Goal: Book appointment/travel/reservation

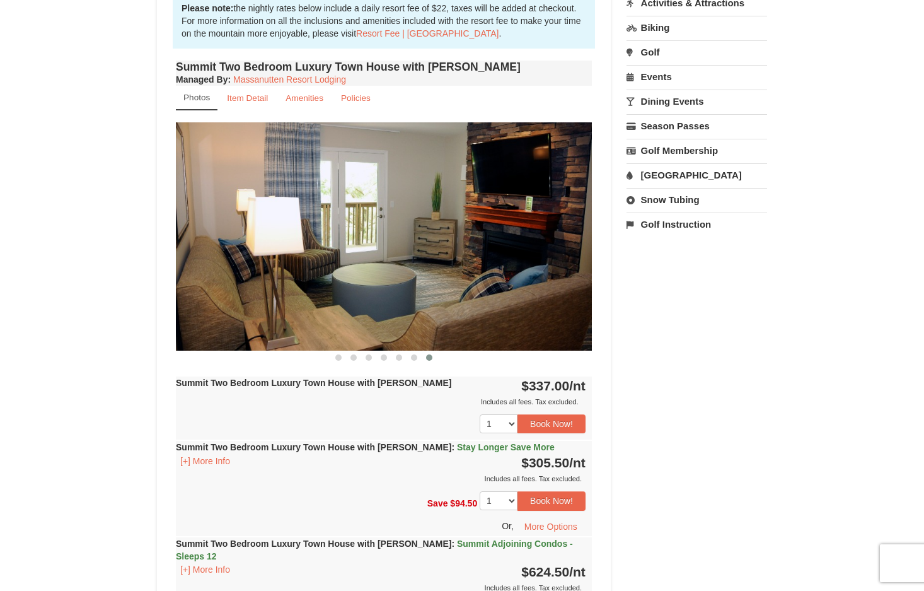
scroll to position [378, 0]
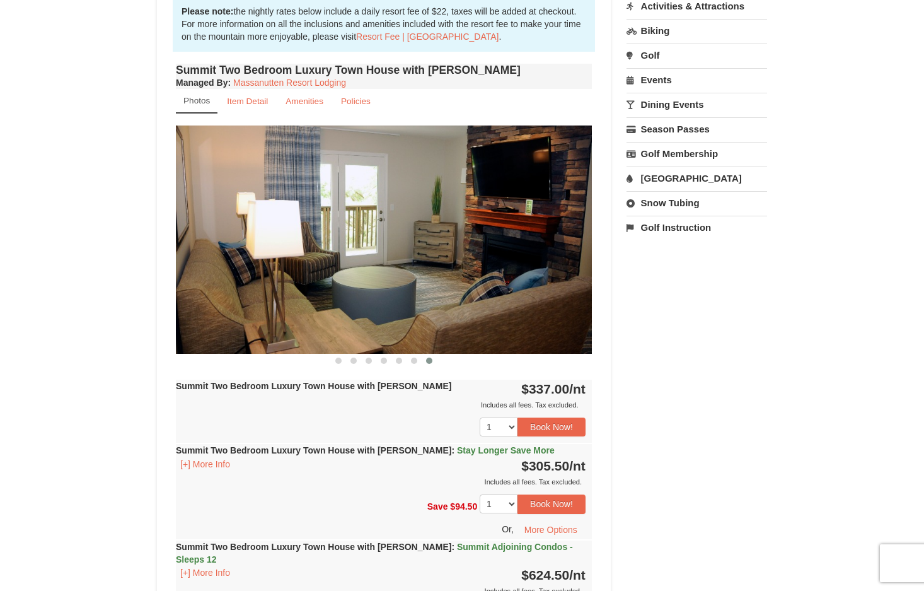
click at [452, 245] on img at bounding box center [384, 239] width 416 height 228
click at [414, 253] on img at bounding box center [384, 239] width 416 height 228
drag, startPoint x: 371, startPoint y: 257, endPoint x: 165, endPoint y: 278, distance: 207.2
click at [415, 359] on span at bounding box center [414, 360] width 6 height 6
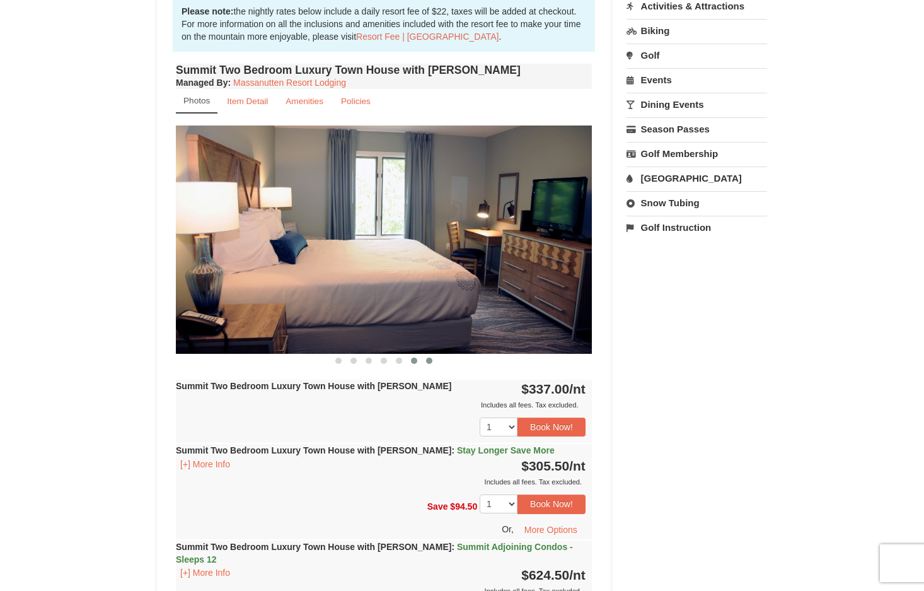
click at [431, 364] on button at bounding box center [429, 360] width 15 height 13
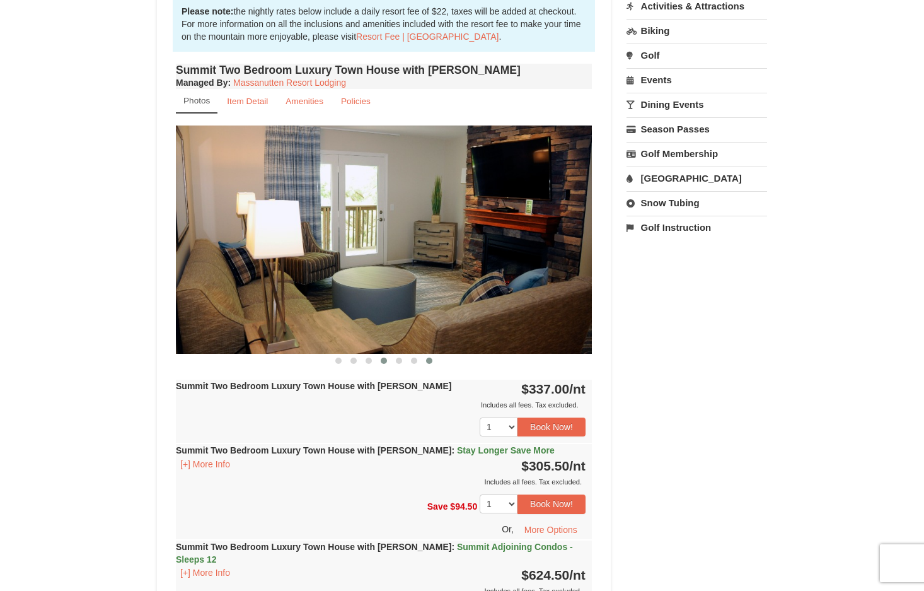
click at [383, 359] on span at bounding box center [384, 360] width 6 height 6
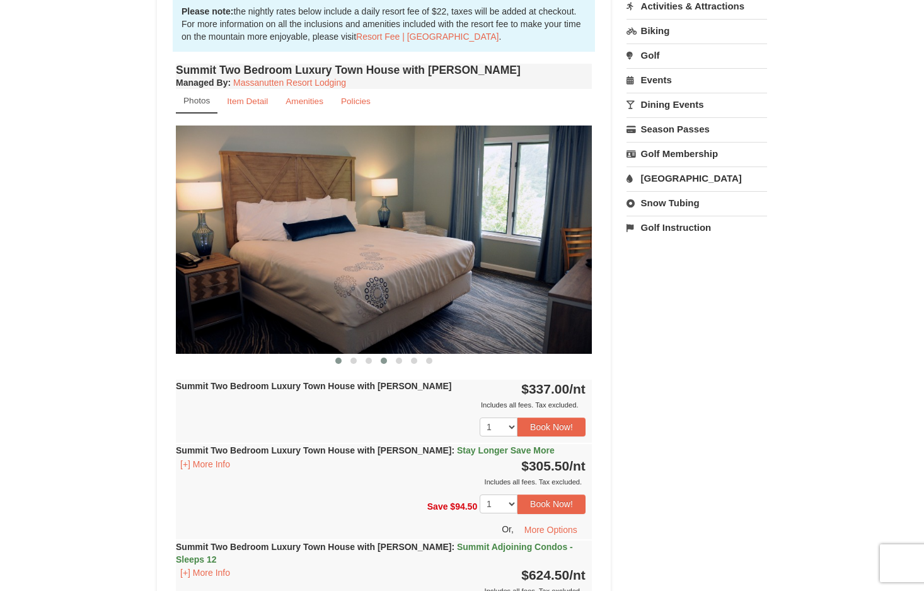
click at [332, 359] on button at bounding box center [338, 360] width 15 height 13
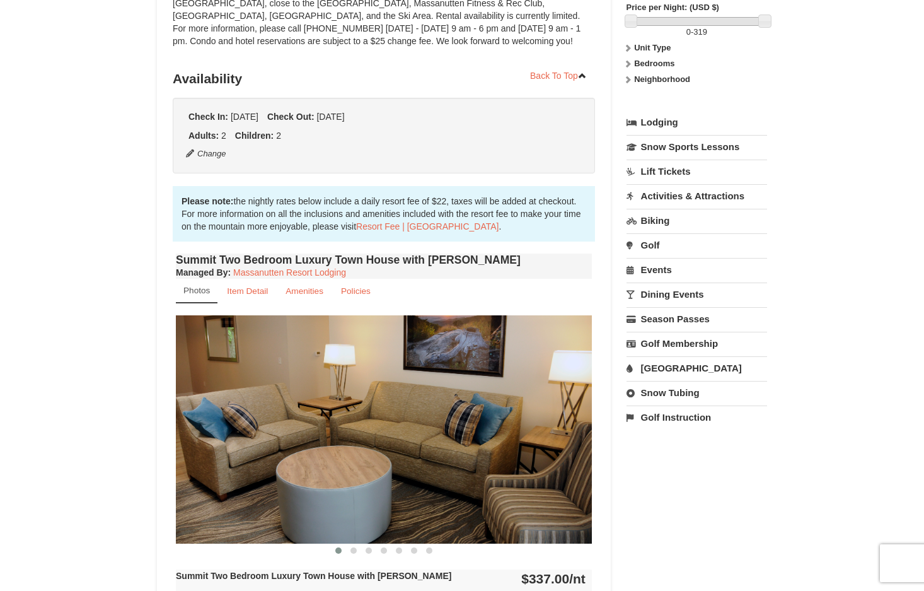
scroll to position [189, 0]
click at [313, 293] on small "Amenities" at bounding box center [305, 290] width 38 height 9
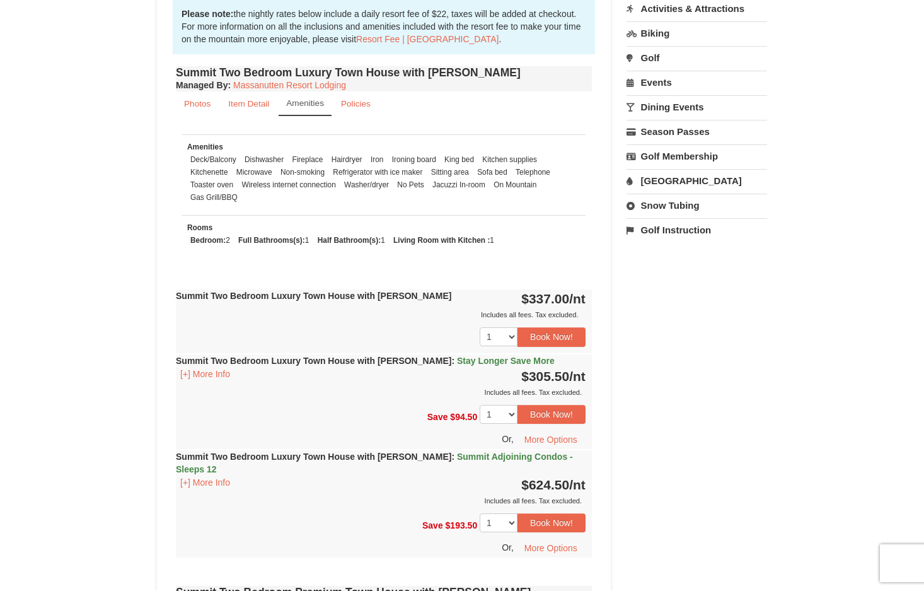
scroll to position [378, 0]
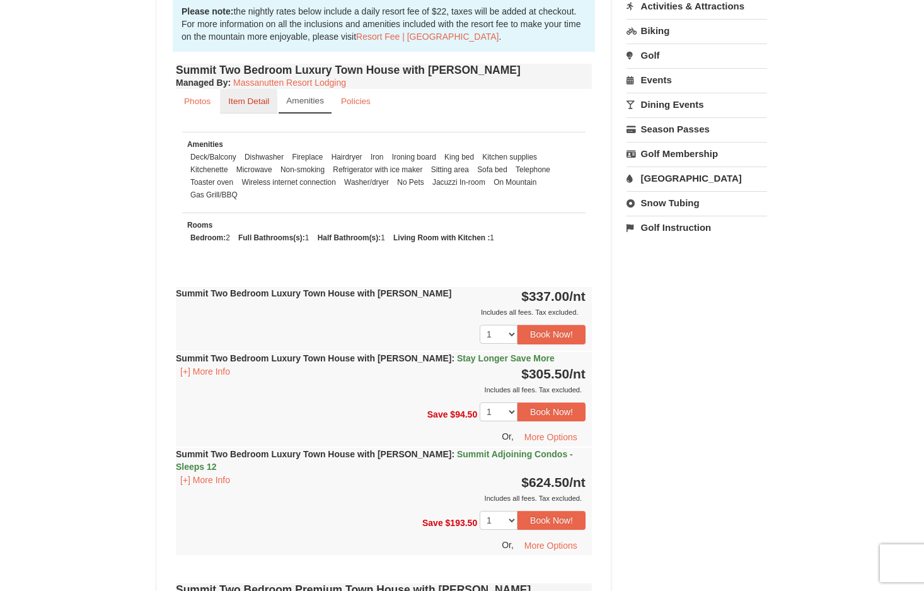
click at [267, 113] on link "Item Detail" at bounding box center [248, 101] width 57 height 25
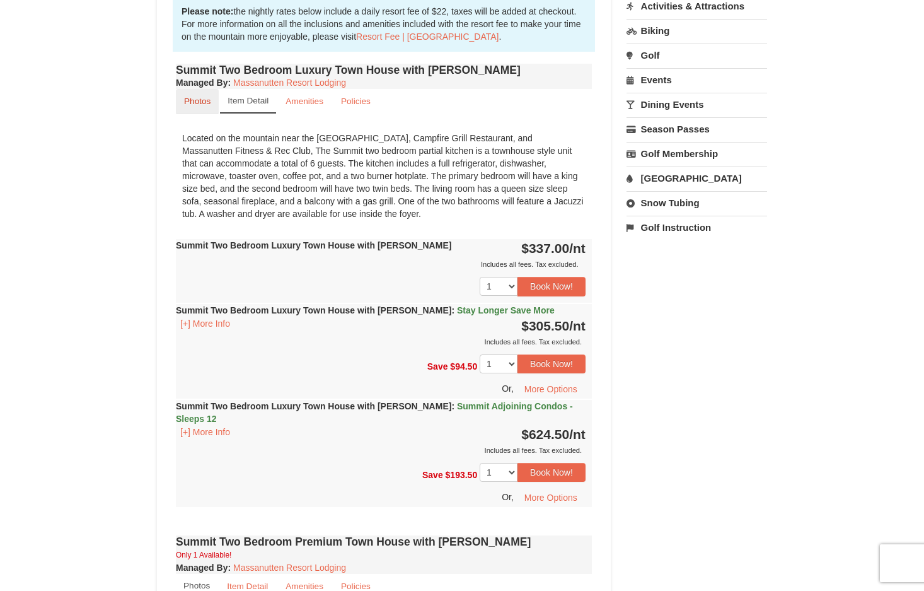
click at [205, 105] on small "Photos" at bounding box center [197, 100] width 26 height 9
